Goal: Register for event/course

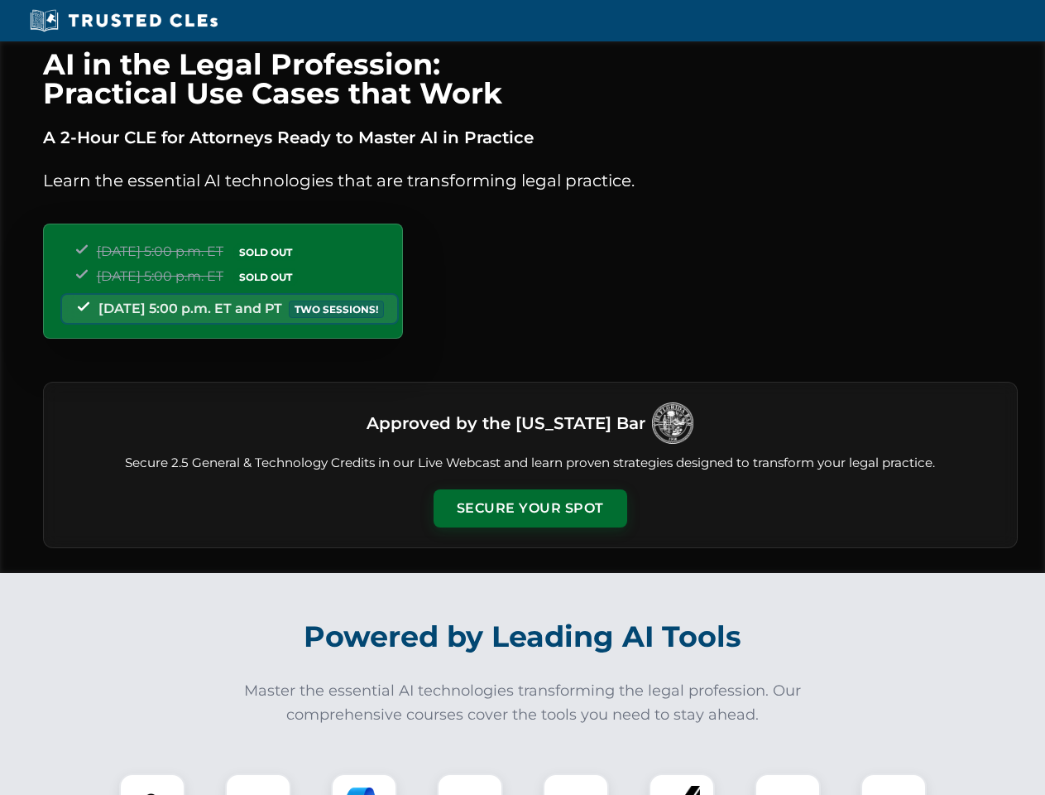
click at [530, 508] on button "Secure Your Spot" at bounding box center [531, 508] width 194 height 38
click at [152, 784] on img at bounding box center [152, 806] width 48 height 48
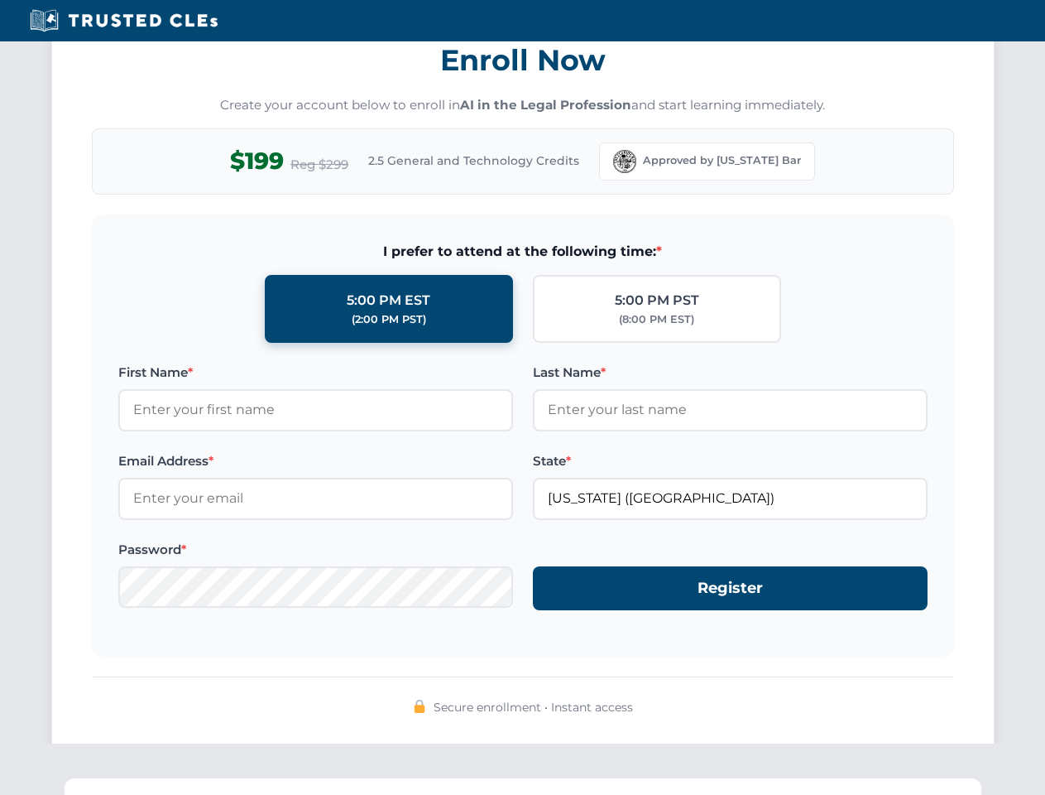
scroll to position [1625, 0]
